Goal: Task Accomplishment & Management: Manage account settings

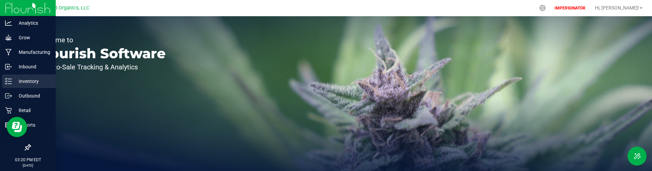
click at [30, 81] on p "Inventory" at bounding box center [32, 81] width 41 height 8
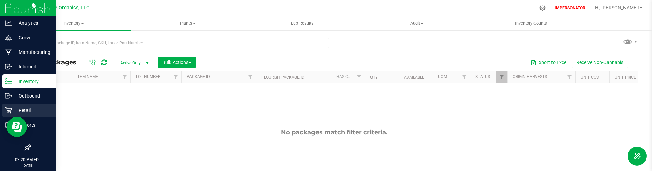
click at [5, 110] on icon at bounding box center [8, 110] width 7 height 7
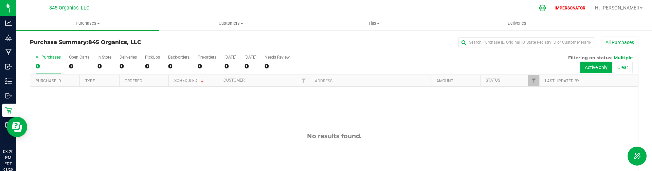
click at [546, 9] on icon at bounding box center [542, 7] width 7 height 7
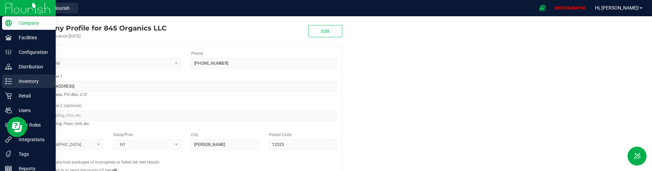
click at [13, 79] on p "Inventory" at bounding box center [32, 81] width 41 height 8
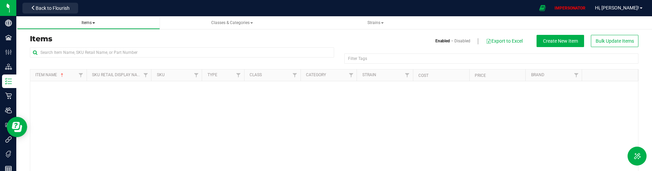
click at [90, 23] on span "Items" at bounding box center [88, 22] width 14 height 5
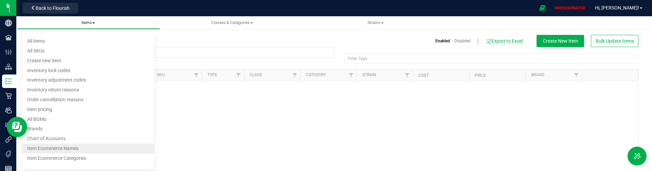
click at [73, 146] on span "Item Ecommerce Names" at bounding box center [52, 148] width 51 height 5
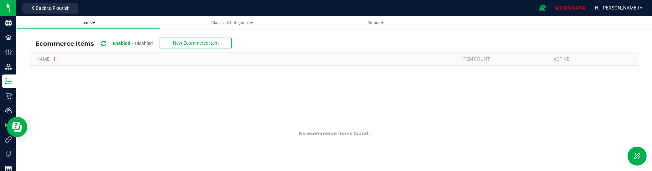
click at [87, 25] on span "Items All items All SKUs Create new item Inventory lock codes Inventory adjustm…" at bounding box center [88, 23] width 132 height 6
click at [95, 22] on span at bounding box center [93, 22] width 3 height 1
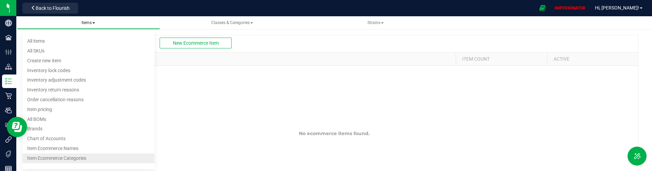
click at [88, 158] on li "Item Ecommerce Categories" at bounding box center [88, 159] width 132 height 10
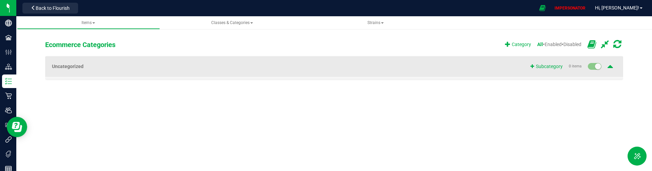
click at [592, 47] on icon at bounding box center [591, 45] width 9 height 10
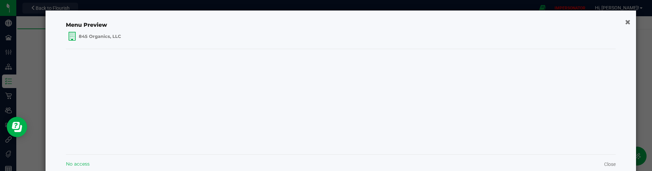
click at [627, 23] on icon "button" at bounding box center [627, 22] width 5 height 7
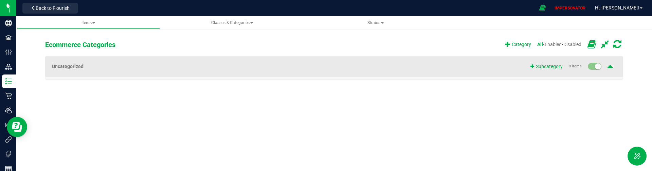
click at [591, 44] on icon at bounding box center [591, 45] width 9 height 10
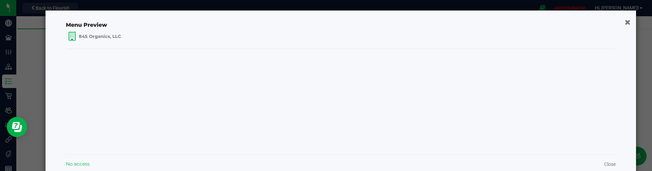
click at [628, 23] on icon "button" at bounding box center [627, 21] width 6 height 7
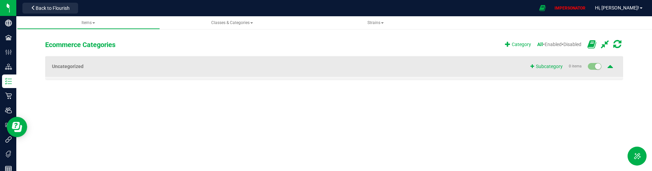
click at [590, 44] on icon at bounding box center [591, 45] width 9 height 10
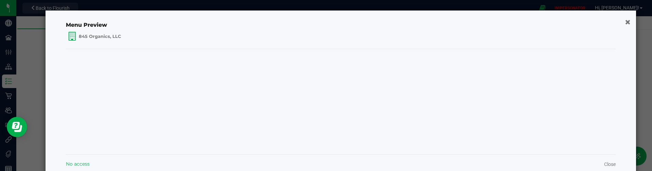
click at [626, 23] on icon "button" at bounding box center [627, 22] width 5 height 7
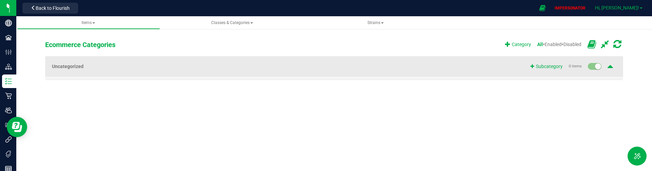
click at [630, 10] on span "Hi, [PERSON_NAME]!" at bounding box center [617, 7] width 44 height 5
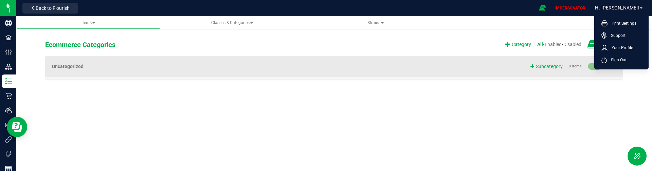
click at [625, 60] on span "Sign Out" at bounding box center [616, 60] width 20 height 7
